Goal: Information Seeking & Learning: Learn about a topic

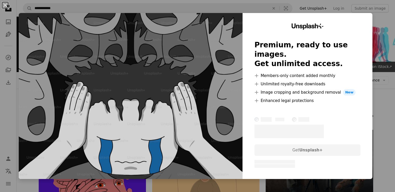
scroll to position [1086, 0]
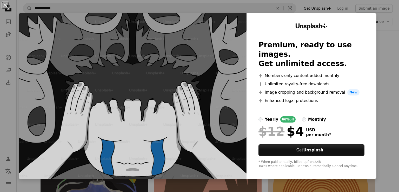
click at [217, 34] on img at bounding box center [133, 96] width 228 height 166
click at [44, 10] on div "An X shape Unsplash+ Premium, ready to use images. Get unlimited access. A plus…" at bounding box center [199, 96] width 399 height 192
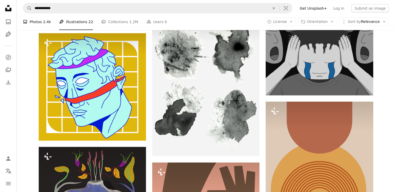
click at [25, 23] on icon at bounding box center [25, 22] width 4 height 4
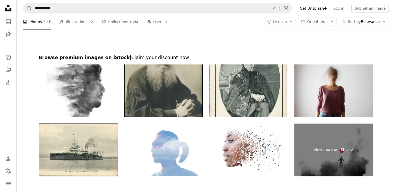
scroll to position [1135, 0]
